Goal: Task Accomplishment & Management: Manage account settings

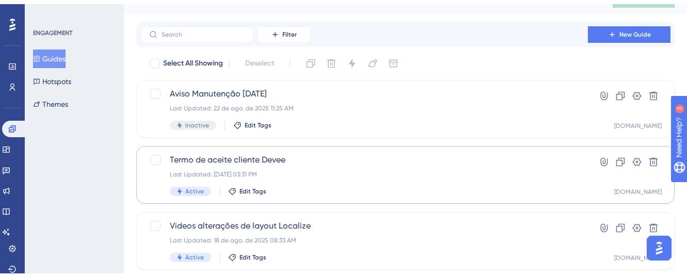
scroll to position [38, 0]
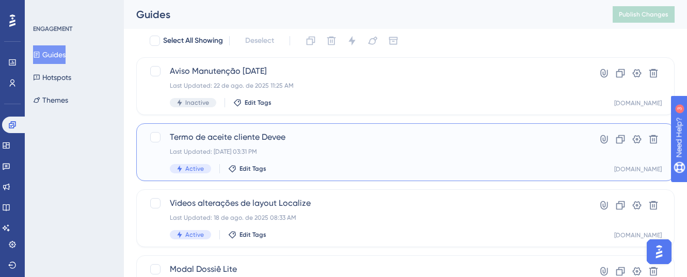
click at [435, 148] on div "Last Updated: 22 de ago. de 2025 03:31 PM" at bounding box center [364, 152] width 389 height 8
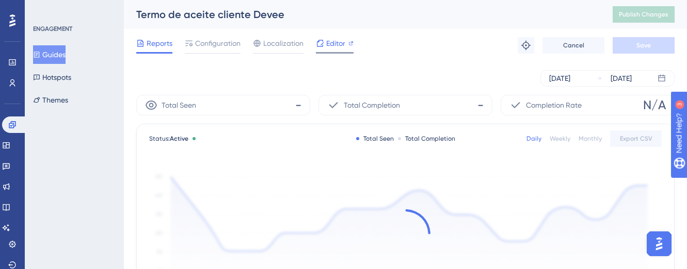
click at [337, 41] on span "Editor" at bounding box center [335, 43] width 19 height 12
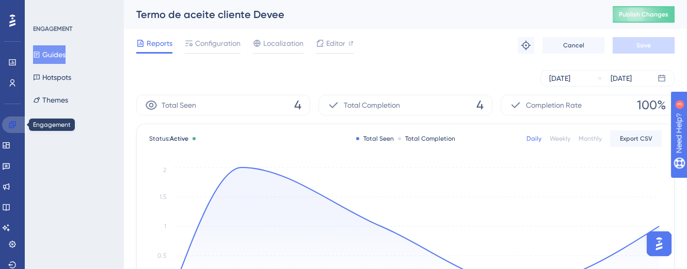
click at [5, 121] on link at bounding box center [14, 125] width 25 height 17
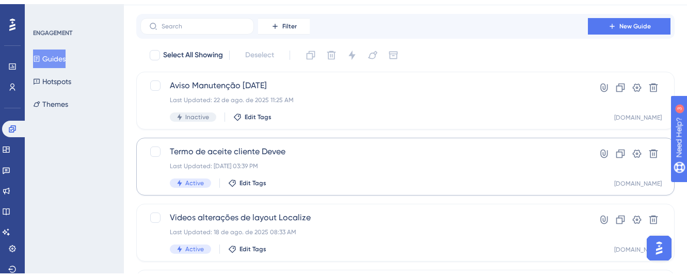
scroll to position [53, 0]
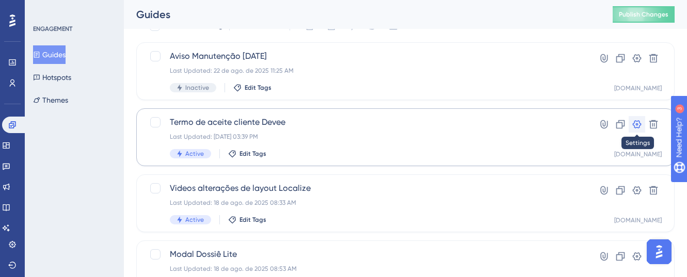
click at [641, 123] on icon at bounding box center [637, 124] width 10 height 10
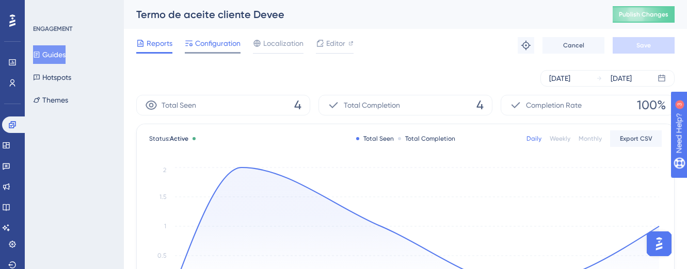
click at [224, 42] on span "Configuration" at bounding box center [217, 43] width 45 height 12
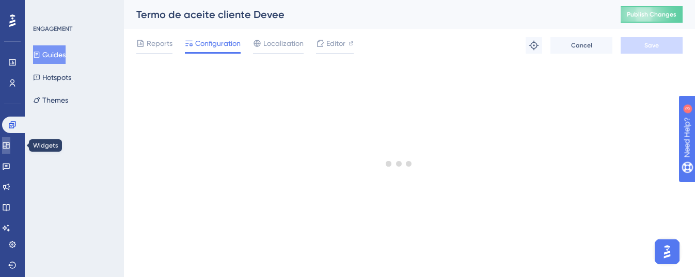
click at [10, 149] on icon at bounding box center [6, 145] width 8 height 8
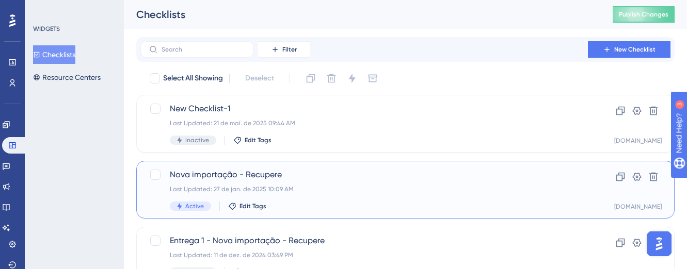
click at [311, 196] on div "Nova importação - Recupere Last Updated: 27 de jan. de 2025 10:09 AM Active Edi…" at bounding box center [364, 190] width 389 height 42
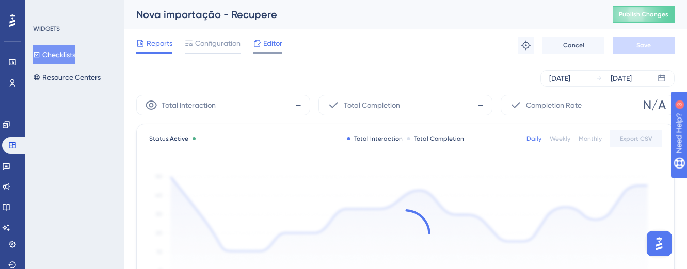
click at [263, 46] on span "Editor" at bounding box center [272, 43] width 19 height 12
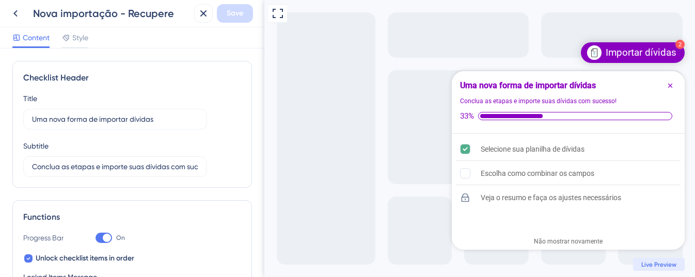
drag, startPoint x: 462, startPoint y: 115, endPoint x: 655, endPoint y: 113, distance: 192.6
click at [662, 112] on div "33%" at bounding box center [568, 116] width 216 height 9
click at [18, 13] on icon at bounding box center [15, 13] width 12 height 12
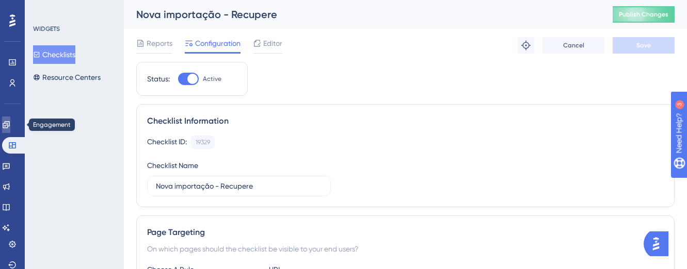
click at [9, 123] on icon at bounding box center [6, 124] width 7 height 7
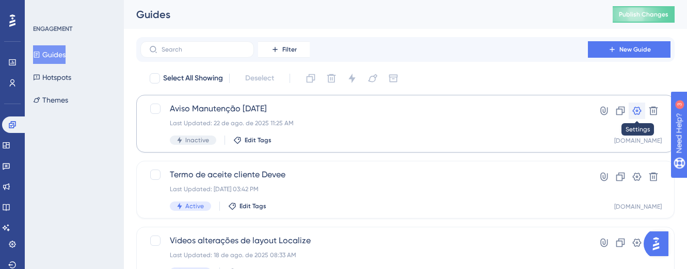
click at [639, 115] on icon at bounding box center [637, 111] width 10 height 10
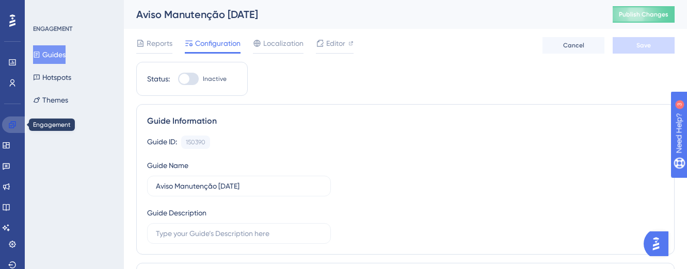
click at [13, 126] on icon at bounding box center [12, 125] width 8 height 8
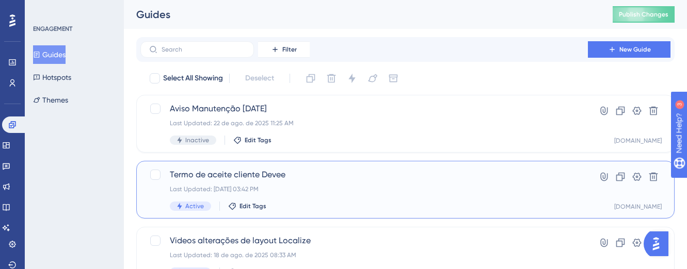
click at [453, 198] on div "Termo de aceite cliente Devee Last Updated: 25 de ago. de 2025 03:42 PM Active …" at bounding box center [364, 190] width 389 height 42
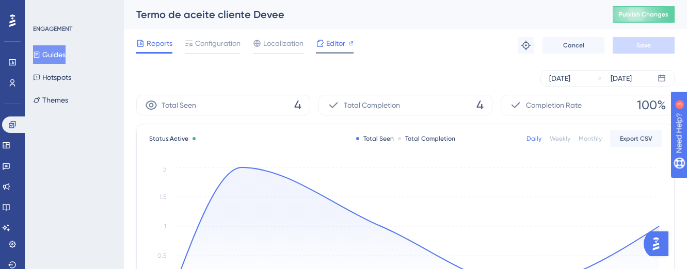
click at [332, 41] on span "Editor" at bounding box center [335, 43] width 19 height 12
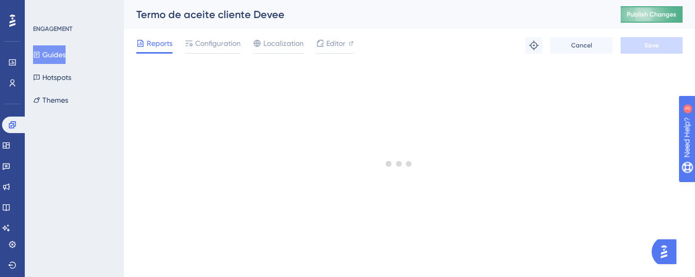
click at [637, 14] on span "Publish Changes" at bounding box center [652, 14] width 50 height 8
